Goal: Find specific page/section: Find specific page/section

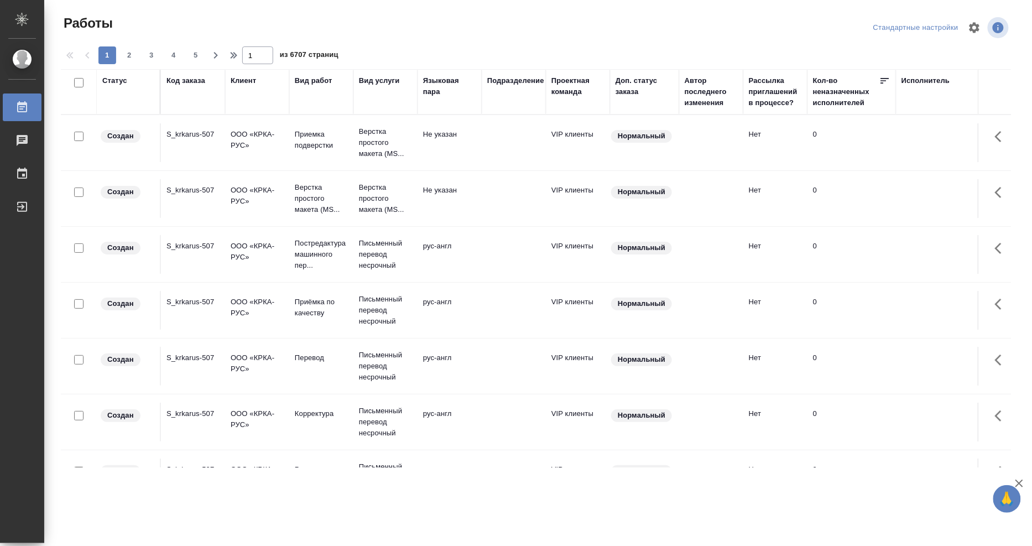
click at [925, 80] on div "Исполнитель" at bounding box center [926, 80] width 49 height 11
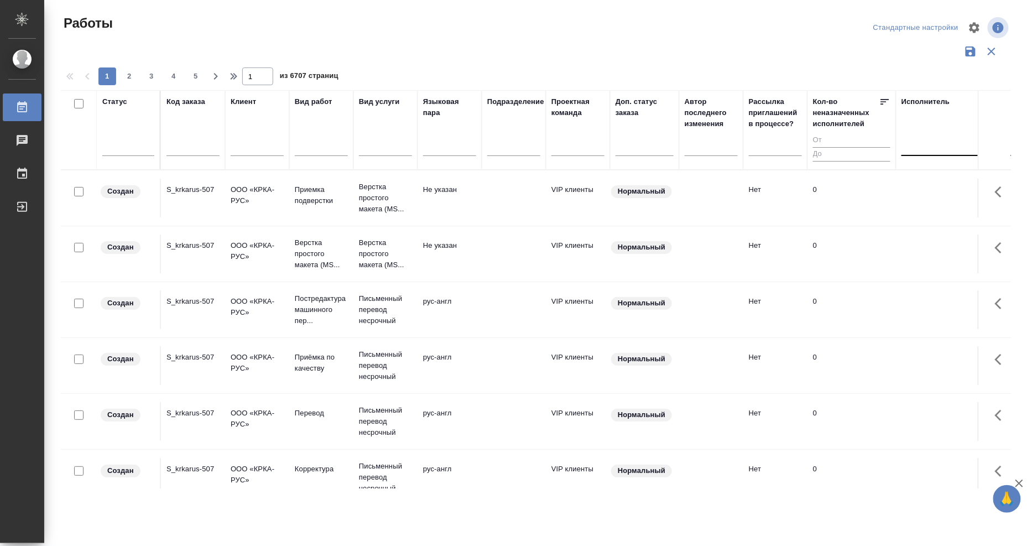
click at [927, 149] on div at bounding box center [974, 145] width 144 height 16
click at [928, 176] on div "Свои работы" at bounding box center [985, 180] width 166 height 20
